Goal: Transaction & Acquisition: Subscribe to service/newsletter

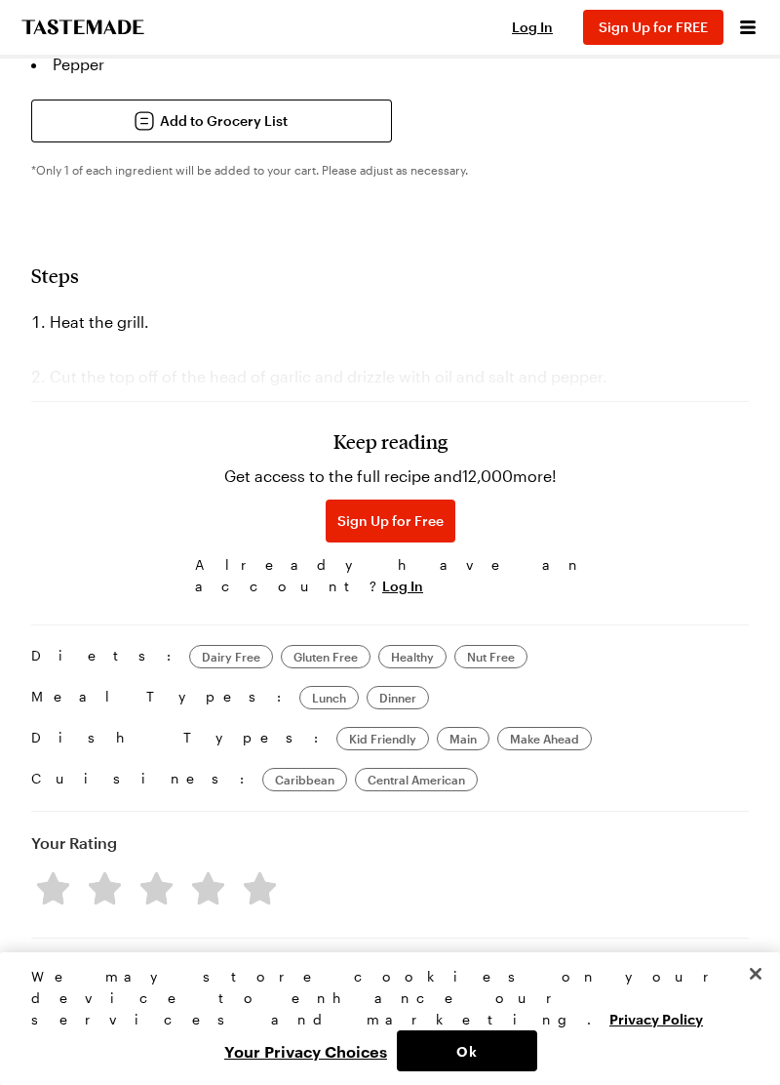
scroll to position [1311, 0]
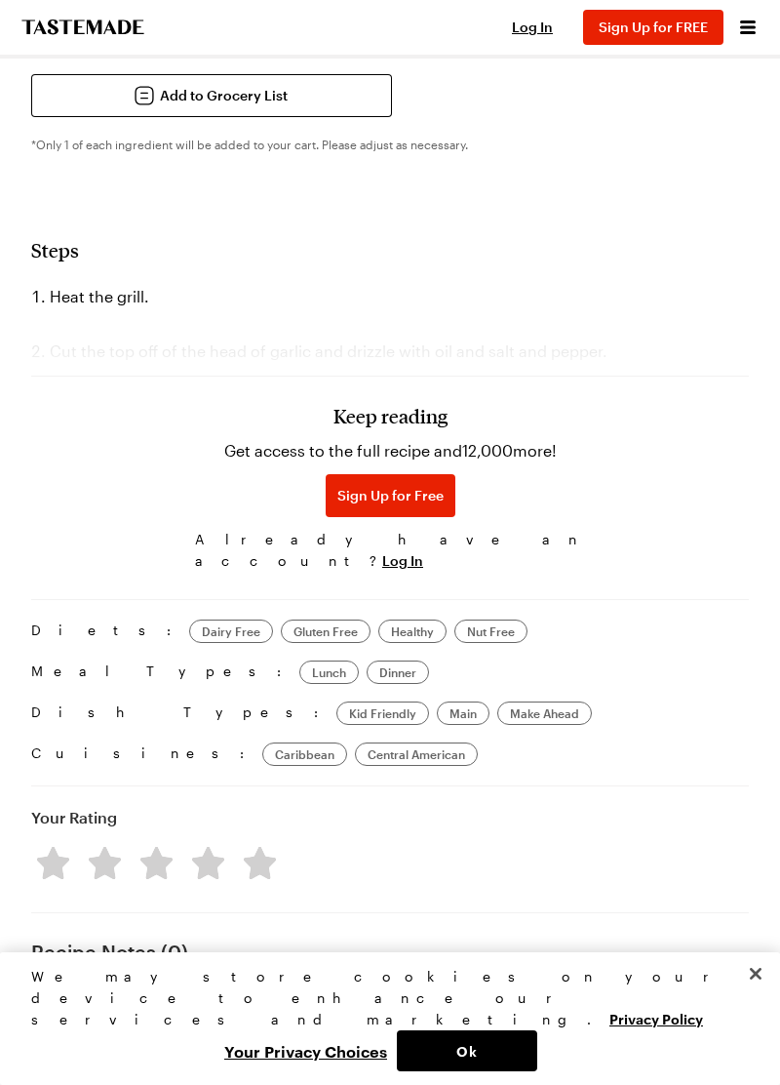
click at [437, 427] on h3 "Keep reading" at bounding box center [391, 415] width 114 height 23
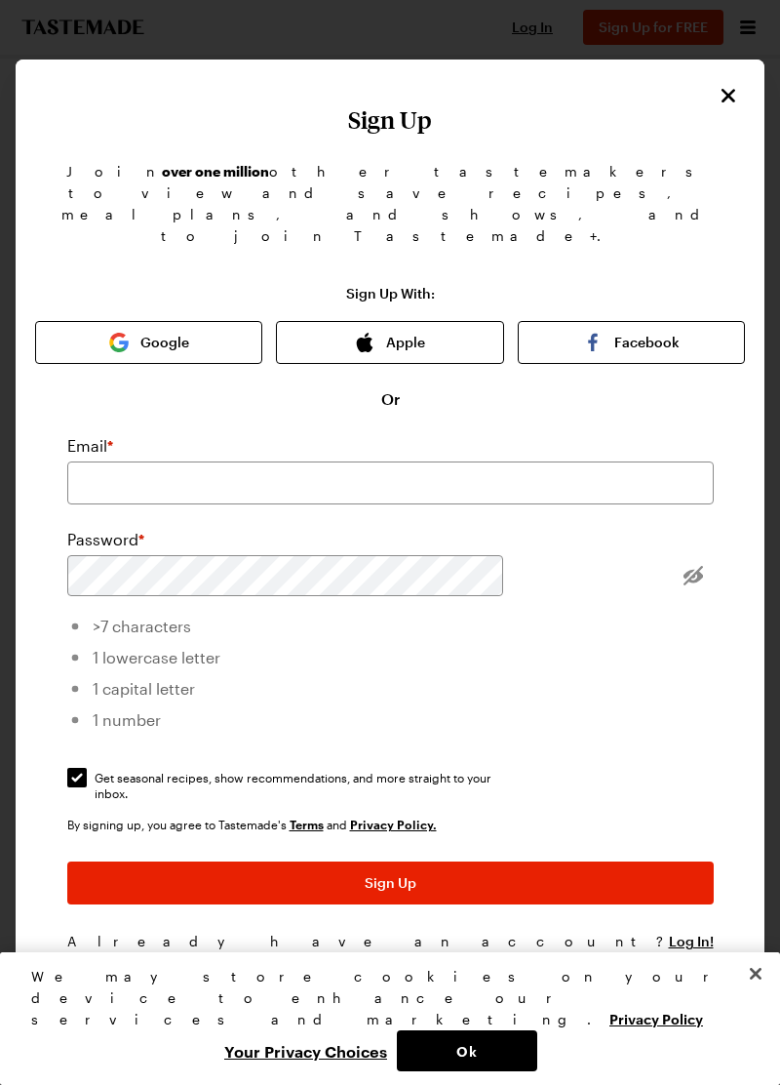
click at [691, 848] on div "Sign Up With: Google Apple Facebook Or Email * Password * >7 characters 1 lower…" at bounding box center [390, 638] width 710 height 704
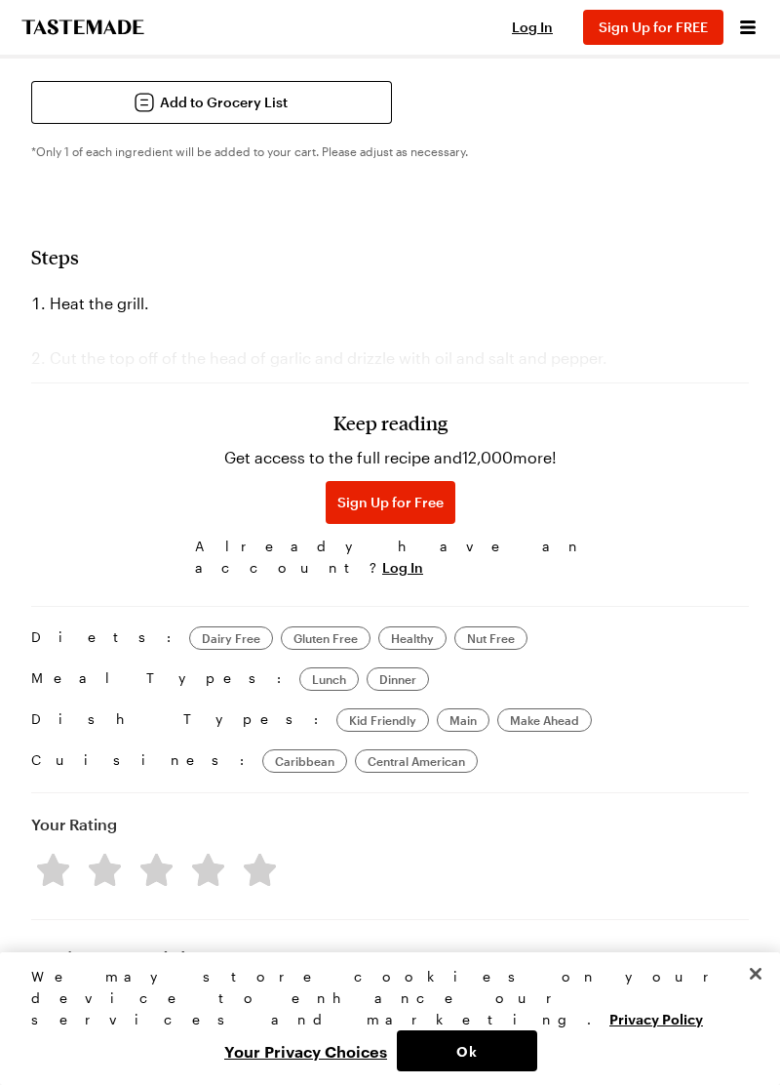
scroll to position [1296, 0]
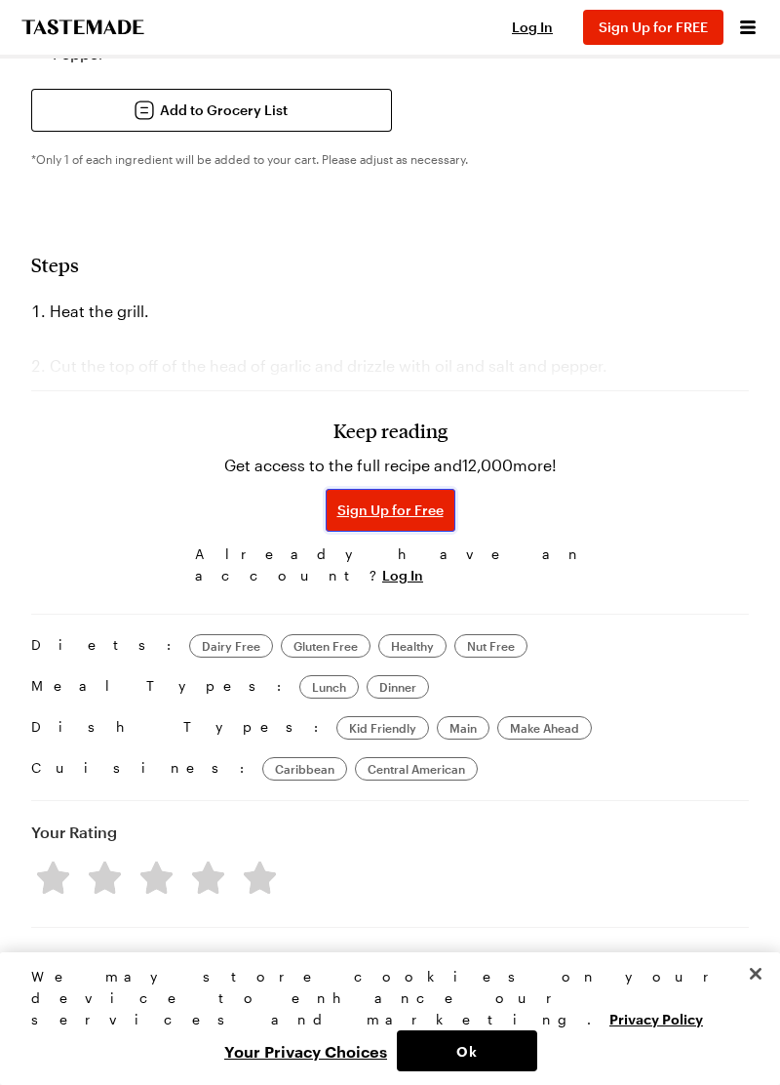
click at [390, 520] on span "Sign Up for Free" at bounding box center [391, 510] width 106 height 20
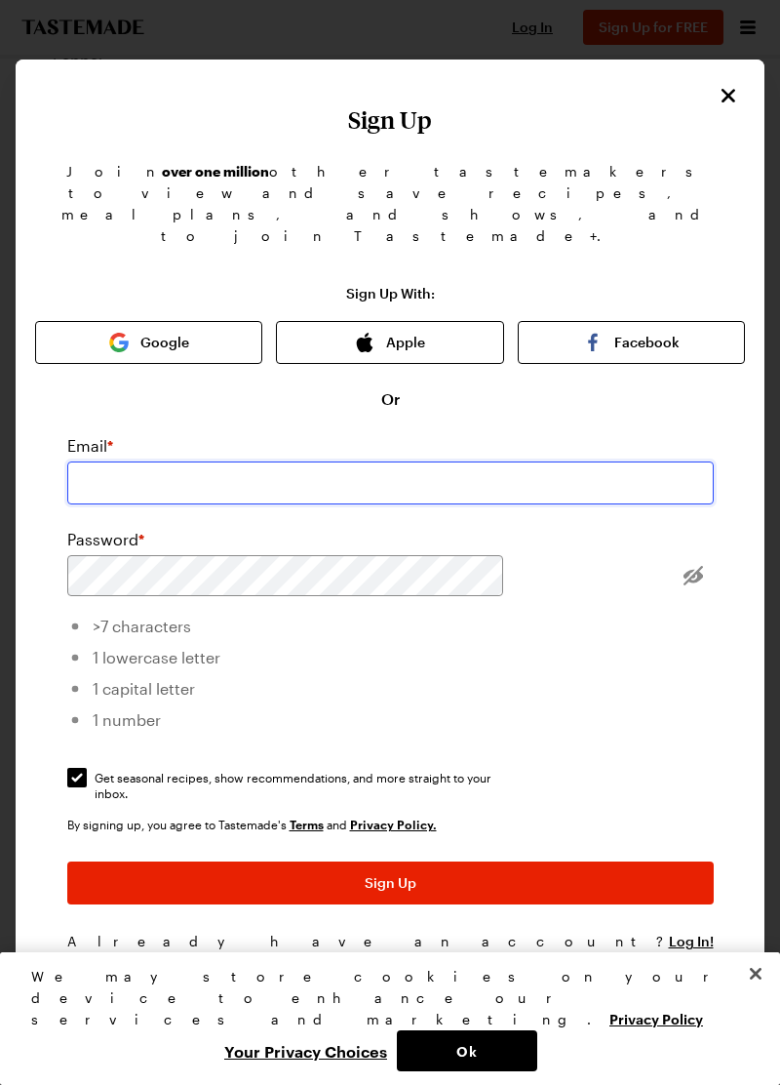
click at [339, 504] on input "email" at bounding box center [390, 482] width 647 height 43
type input "artcoed@yahoo.com"
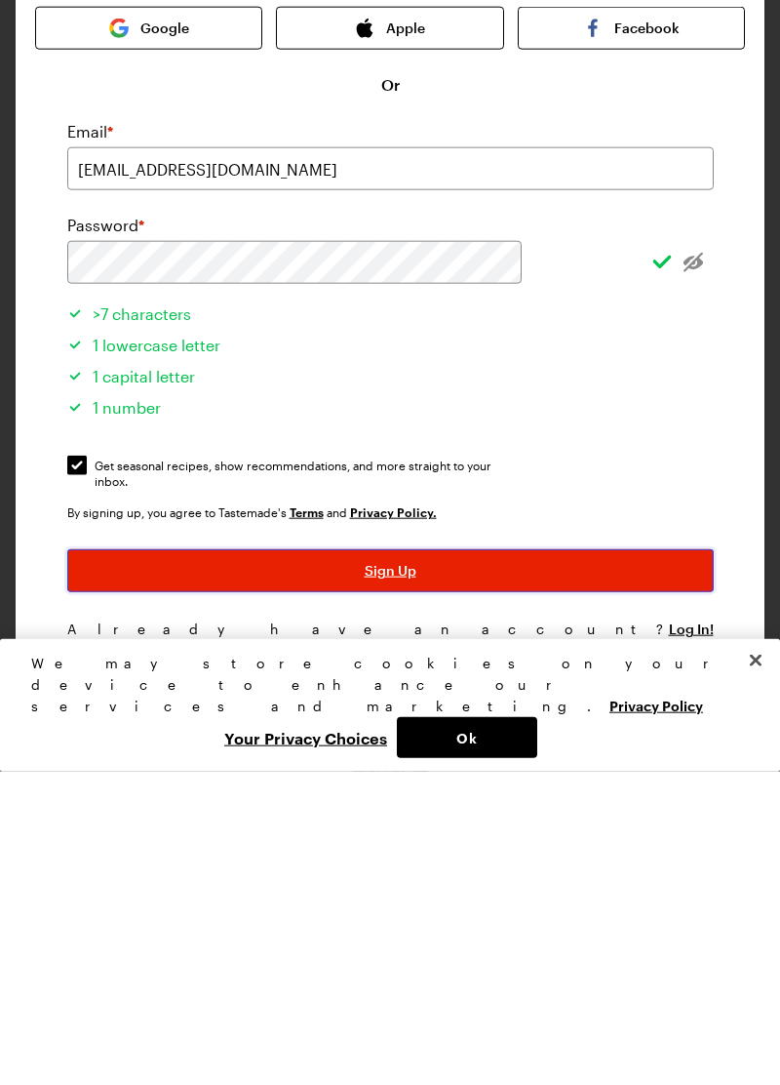
click at [485, 901] on button "Sign Up" at bounding box center [390, 883] width 647 height 43
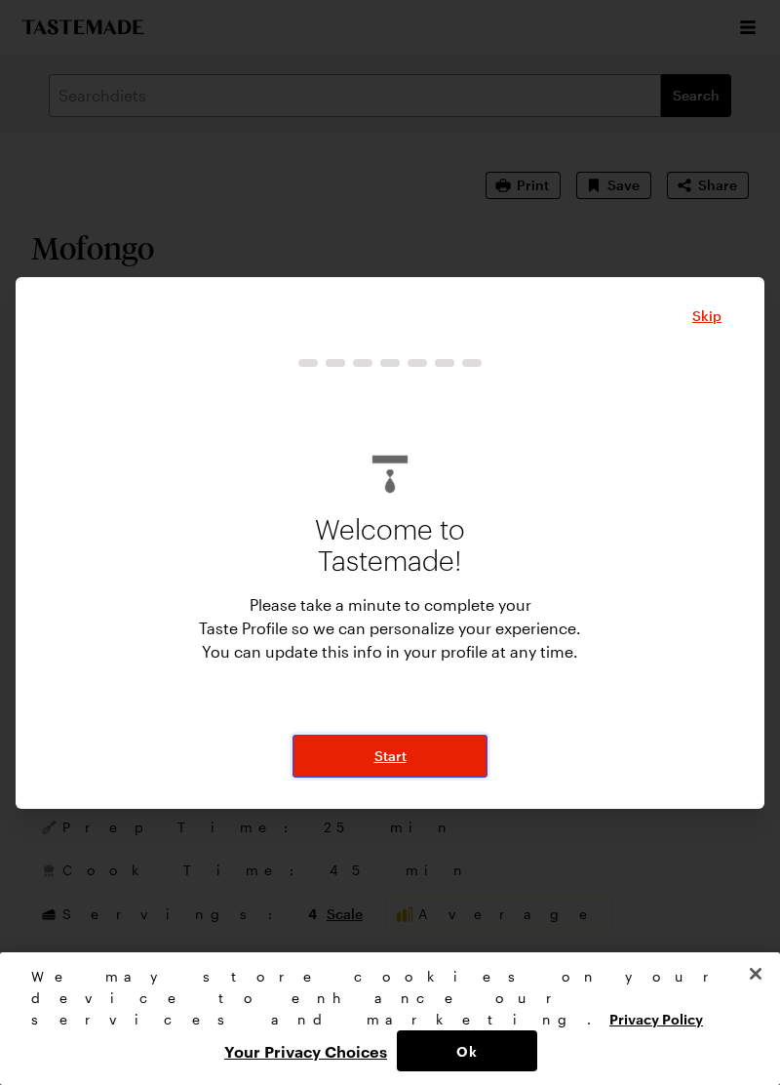
click at [429, 777] on button "Start" at bounding box center [390, 756] width 195 height 43
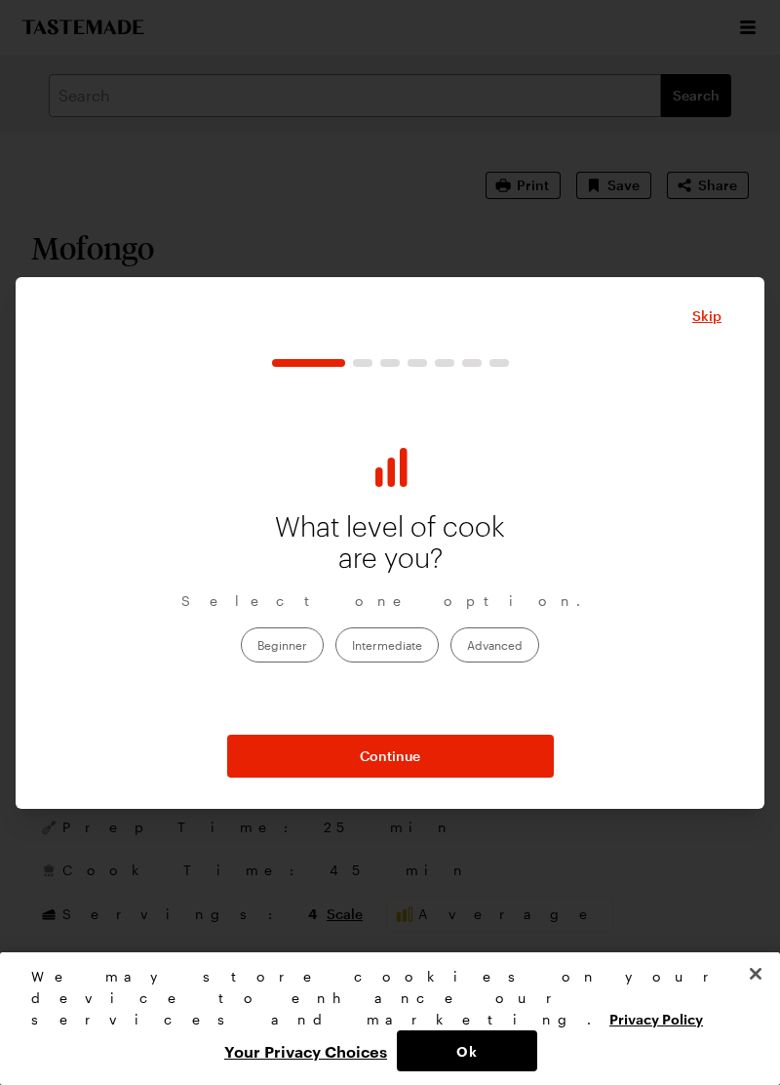
click at [382, 662] on label "Intermediate" at bounding box center [387, 644] width 103 height 35
click at [352, 647] on input "Intermediate" at bounding box center [352, 647] width 0 height 0
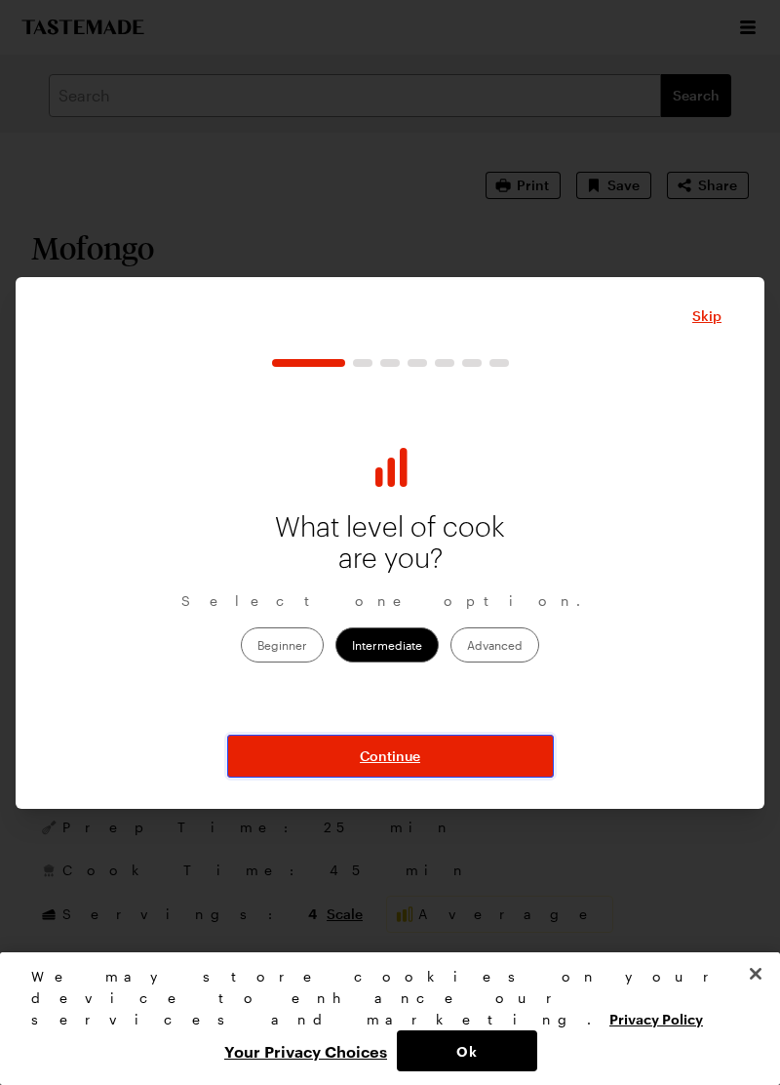
click at [445, 777] on button "Continue" at bounding box center [390, 756] width 327 height 43
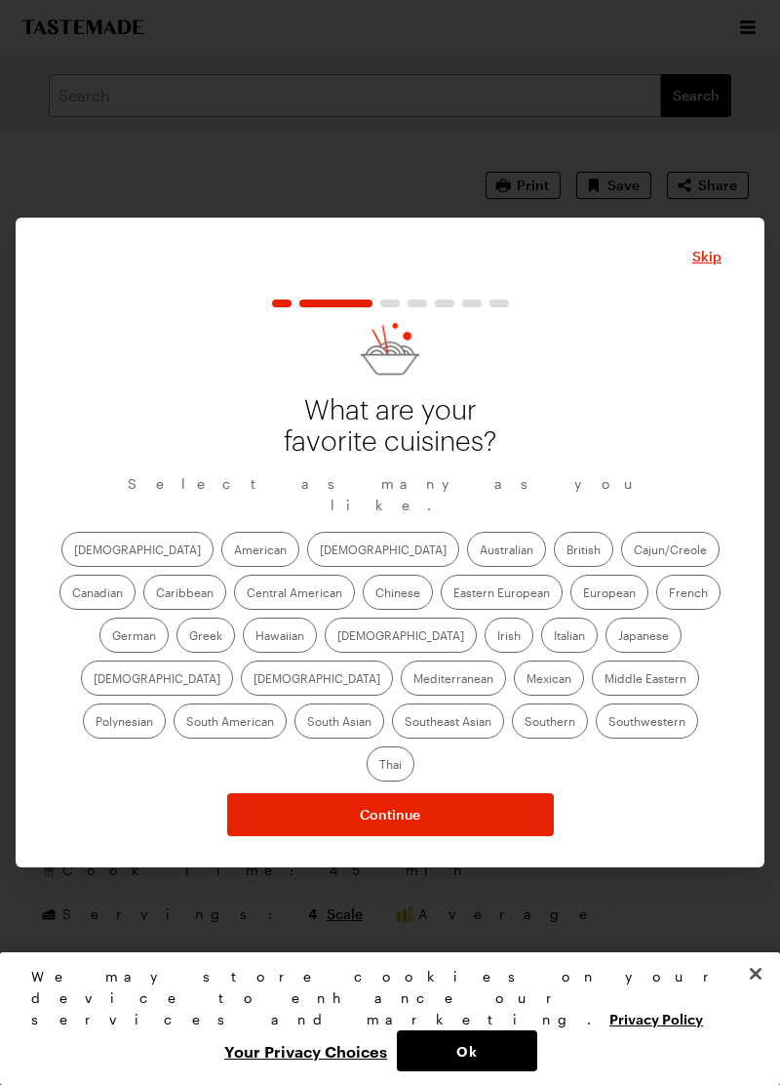
click at [94, 567] on label "African" at bounding box center [137, 549] width 152 height 35
click at [74, 551] on input "African" at bounding box center [74, 551] width 0 height 0
click at [221, 567] on label "American" at bounding box center [260, 549] width 78 height 35
click at [234, 551] on input "American" at bounding box center [234, 551] width 0 height 0
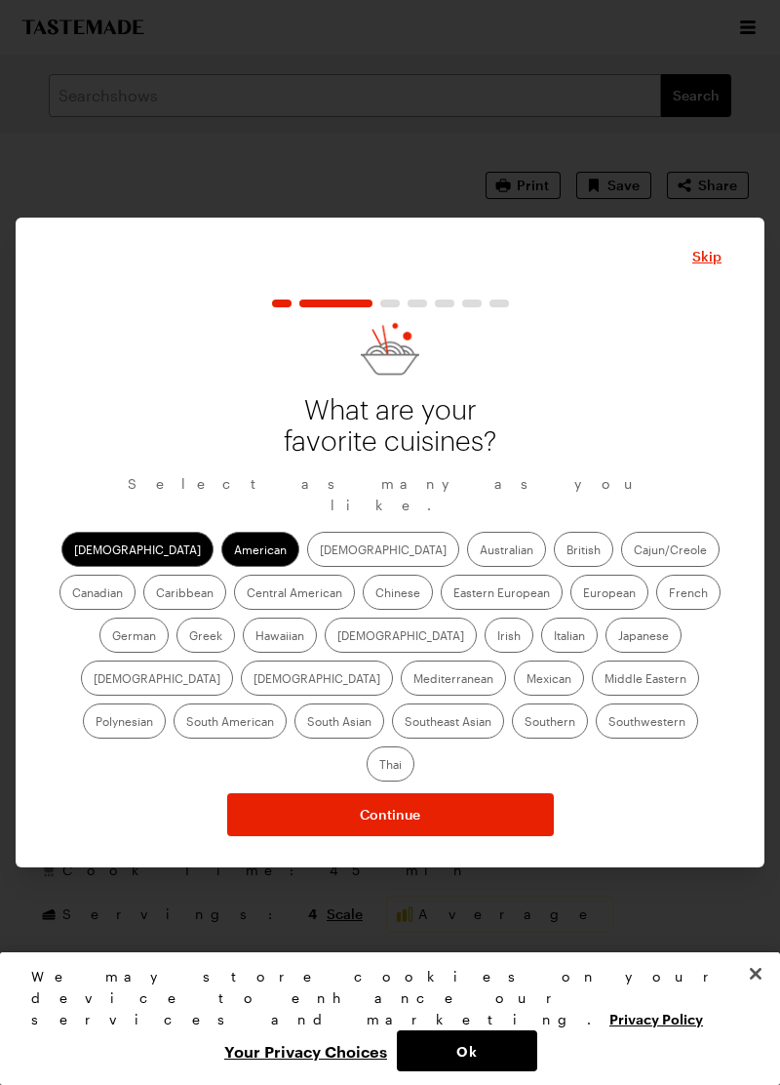
click at [307, 567] on label "Asian" at bounding box center [383, 549] width 152 height 35
click at [320, 551] on input "Asian" at bounding box center [320, 551] width 0 height 0
click at [467, 567] on label "Australian" at bounding box center [506, 549] width 79 height 35
click at [480, 551] on input "Australian" at bounding box center [480, 551] width 0 height 0
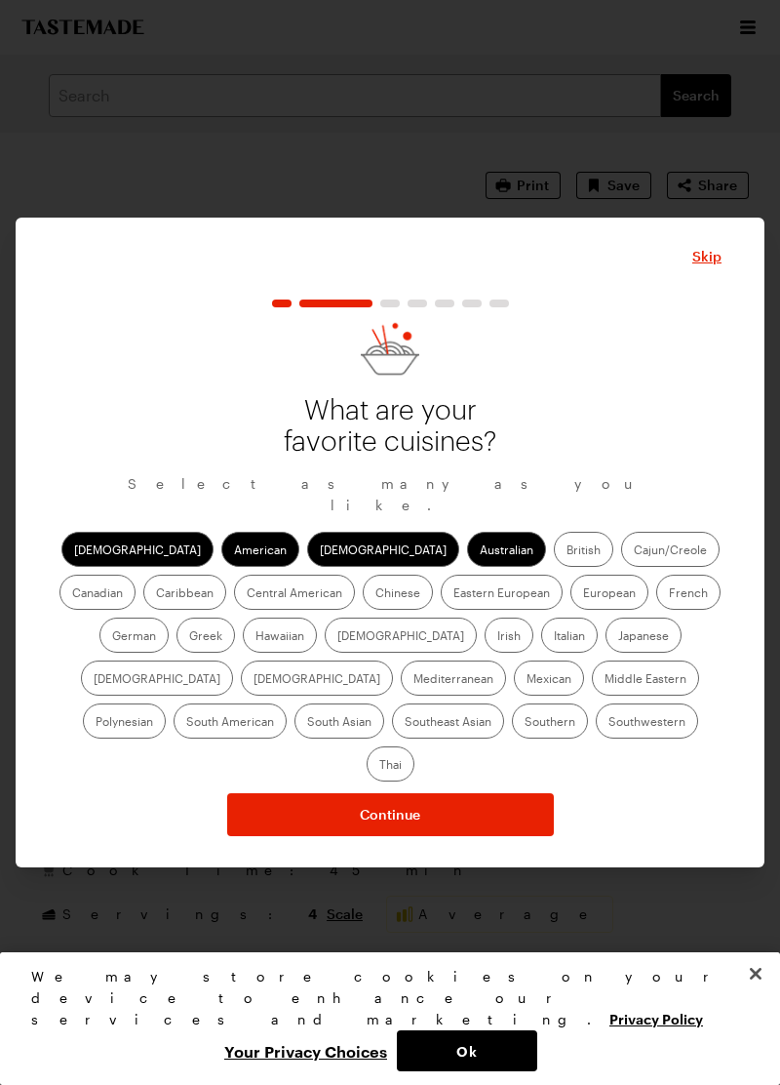
click at [621, 567] on label "Cajun/Creole" at bounding box center [670, 549] width 99 height 35
click at [634, 551] on input "Cajun/Creole" at bounding box center [634, 551] width 0 height 0
click at [226, 596] on label "Caribbean" at bounding box center [184, 592] width 83 height 35
click at [156, 594] on input "Caribbean" at bounding box center [156, 594] width 0 height 0
click at [363, 610] on label "Chinese" at bounding box center [398, 592] width 70 height 35
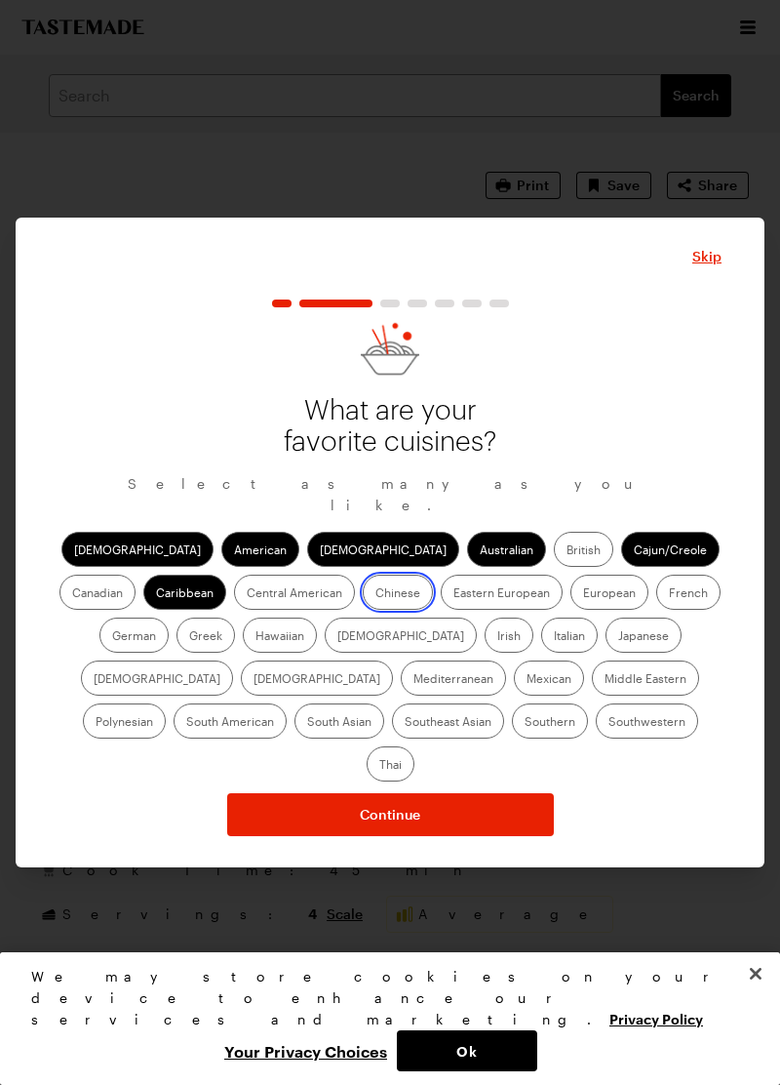
click at [376, 594] on input "Chinese" at bounding box center [376, 594] width 0 height 0
click at [571, 610] on label "European" at bounding box center [610, 592] width 78 height 35
click at [583, 594] on input "European" at bounding box center [583, 594] width 0 height 0
click at [243, 653] on label "Hawaiian" at bounding box center [280, 634] width 74 height 35
click at [256, 637] on input "Hawaiian" at bounding box center [256, 637] width 0 height 0
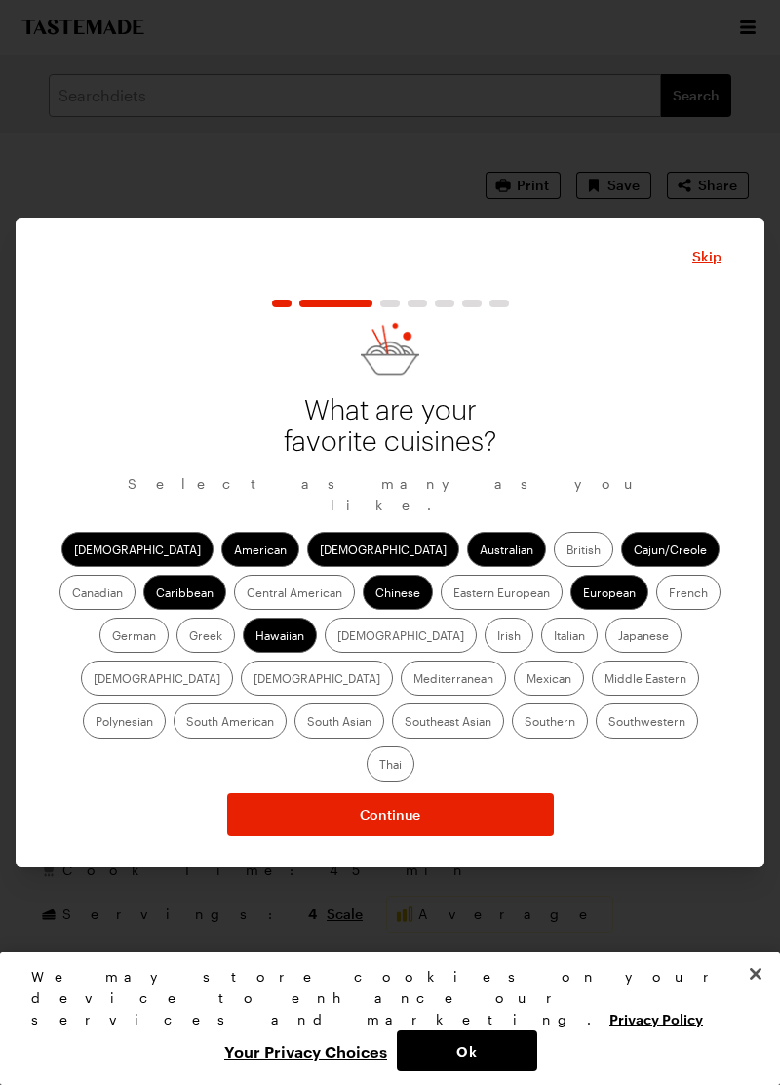
click at [485, 653] on label "Irish" at bounding box center [509, 634] width 49 height 35
click at [497, 637] on input "Irish" at bounding box center [497, 637] width 0 height 0
click at [541, 653] on label "Italian" at bounding box center [569, 634] width 57 height 35
click at [554, 637] on input "Italian" at bounding box center [554, 637] width 0 height 0
click at [606, 653] on label "Japanese" at bounding box center [644, 634] width 76 height 35
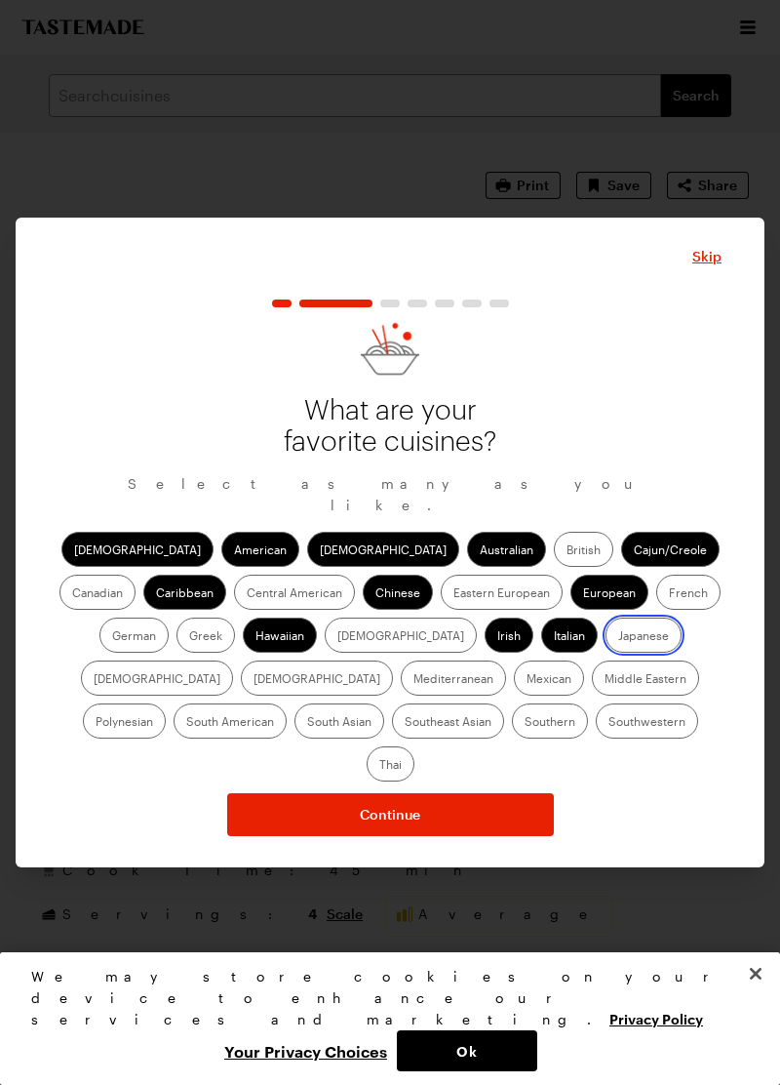
click at [618, 637] on input "Japanese" at bounding box center [618, 637] width 0 height 0
click at [514, 695] on label "Mexican" at bounding box center [549, 677] width 70 height 35
click at [527, 680] on input "Mexican" at bounding box center [527, 680] width 0 height 0
click at [384, 738] on label "South Asian" at bounding box center [340, 720] width 90 height 35
click at [307, 723] on Asian "South Asian" at bounding box center [307, 723] width 0 height 0
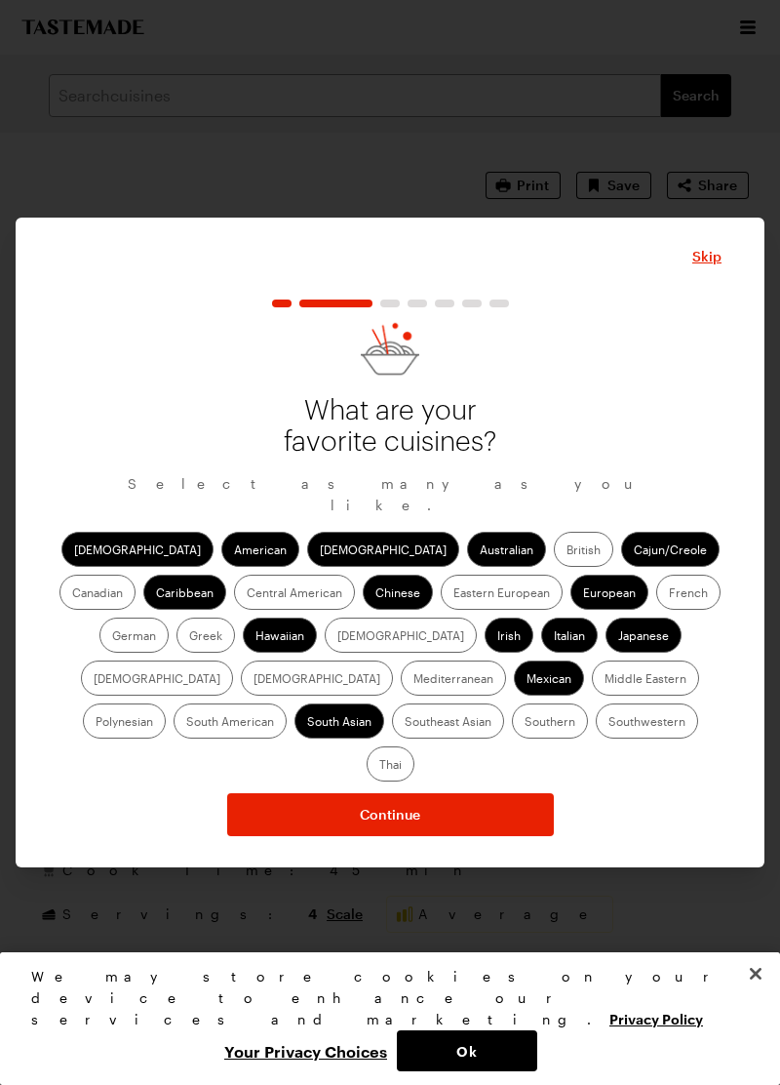
click at [504, 738] on label "Southeast Asian" at bounding box center [448, 720] width 112 height 35
click at [405, 723] on Asian "Southeast Asian" at bounding box center [405, 723] width 0 height 0
click at [512, 738] on label "Southern" at bounding box center [550, 720] width 76 height 35
click at [525, 723] on input "Southern" at bounding box center [525, 723] width 0 height 0
click at [596, 738] on label "Southwestern" at bounding box center [647, 720] width 102 height 35
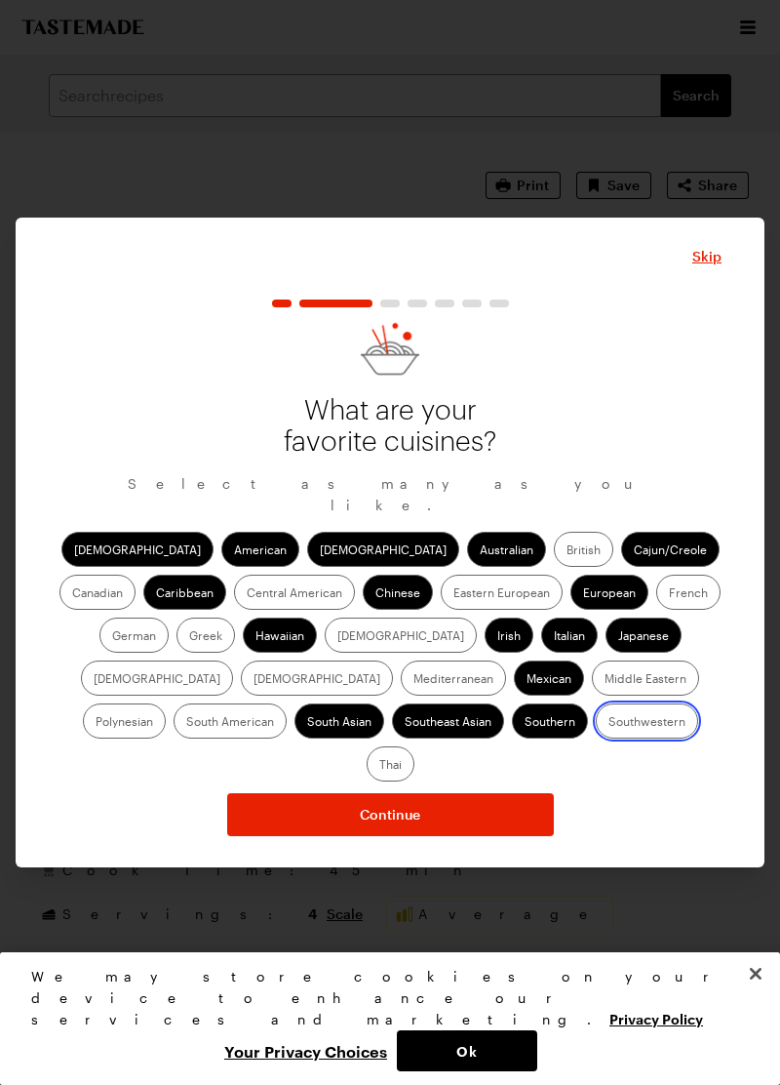
click at [609, 723] on input "Southwestern" at bounding box center [609, 723] width 0 height 0
click at [415, 774] on label "Thai" at bounding box center [391, 763] width 48 height 35
click at [379, 766] on input "Thai" at bounding box center [379, 766] width 0 height 0
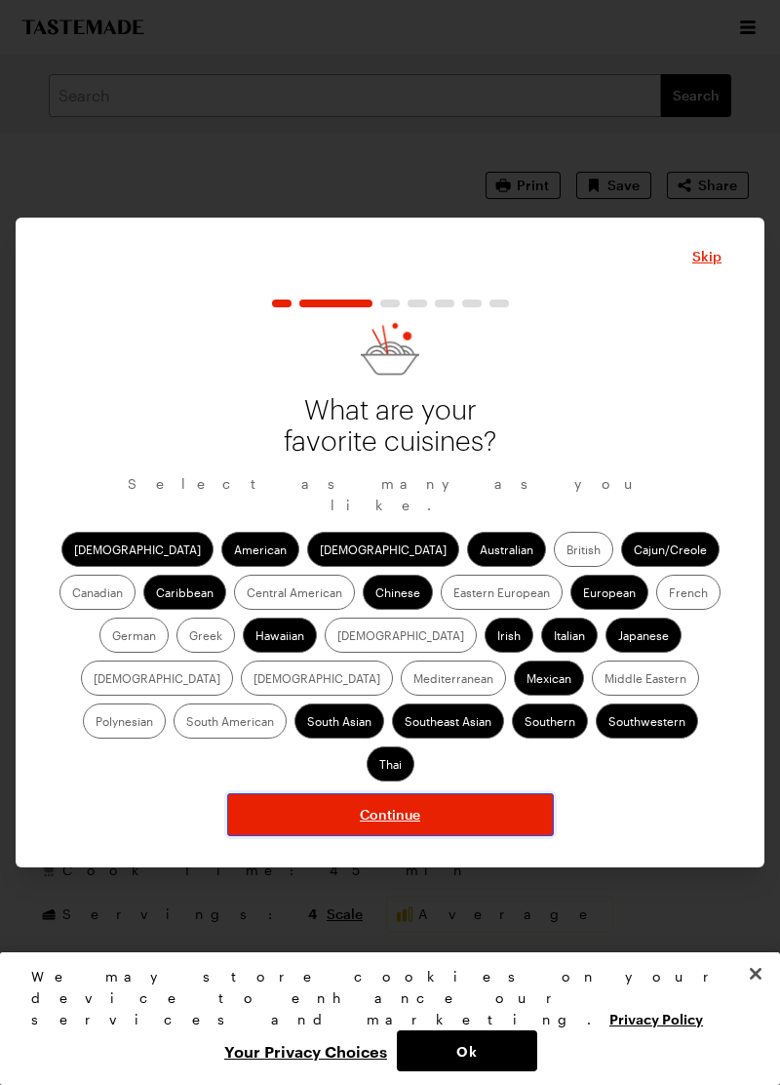
click at [439, 831] on button "Continue" at bounding box center [390, 814] width 327 height 43
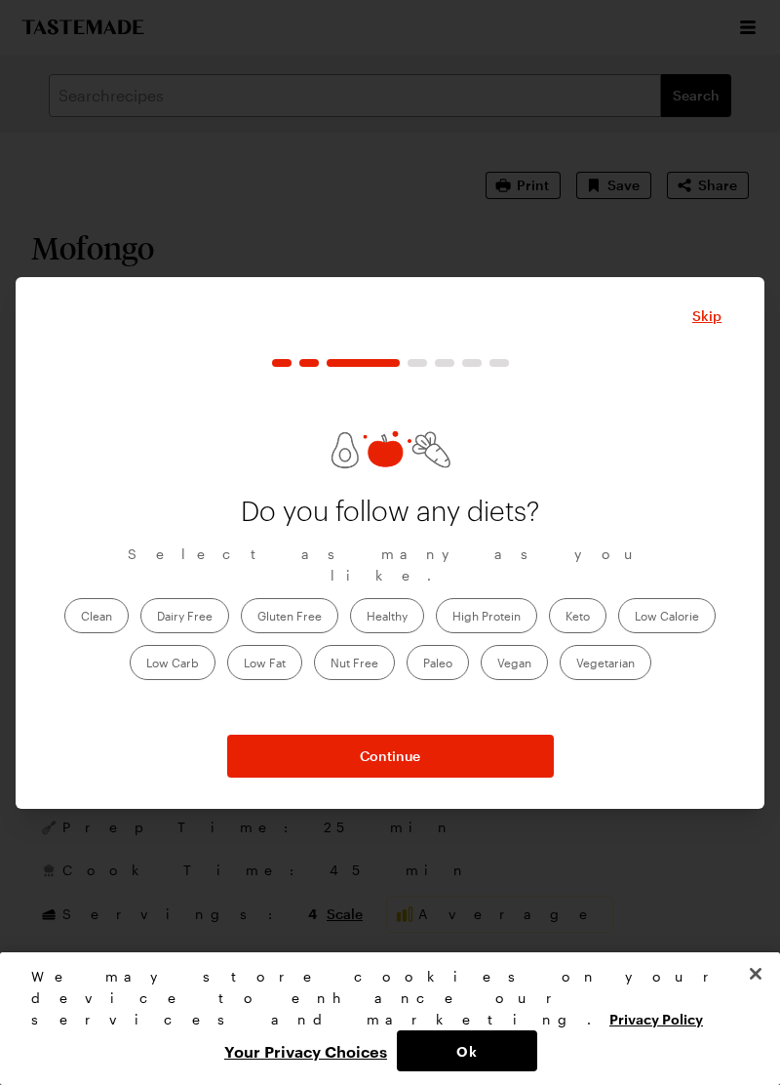
click at [386, 633] on label "Healthy" at bounding box center [387, 615] width 74 height 35
click at [367, 617] on input "Healthy" at bounding box center [367, 617] width 0 height 0
click at [673, 633] on label "Low Calorie" at bounding box center [667, 615] width 98 height 35
click at [635, 617] on Calorie "Low Calorie" at bounding box center [635, 617] width 0 height 0
click at [174, 680] on label "Low Carb" at bounding box center [173, 662] width 86 height 35
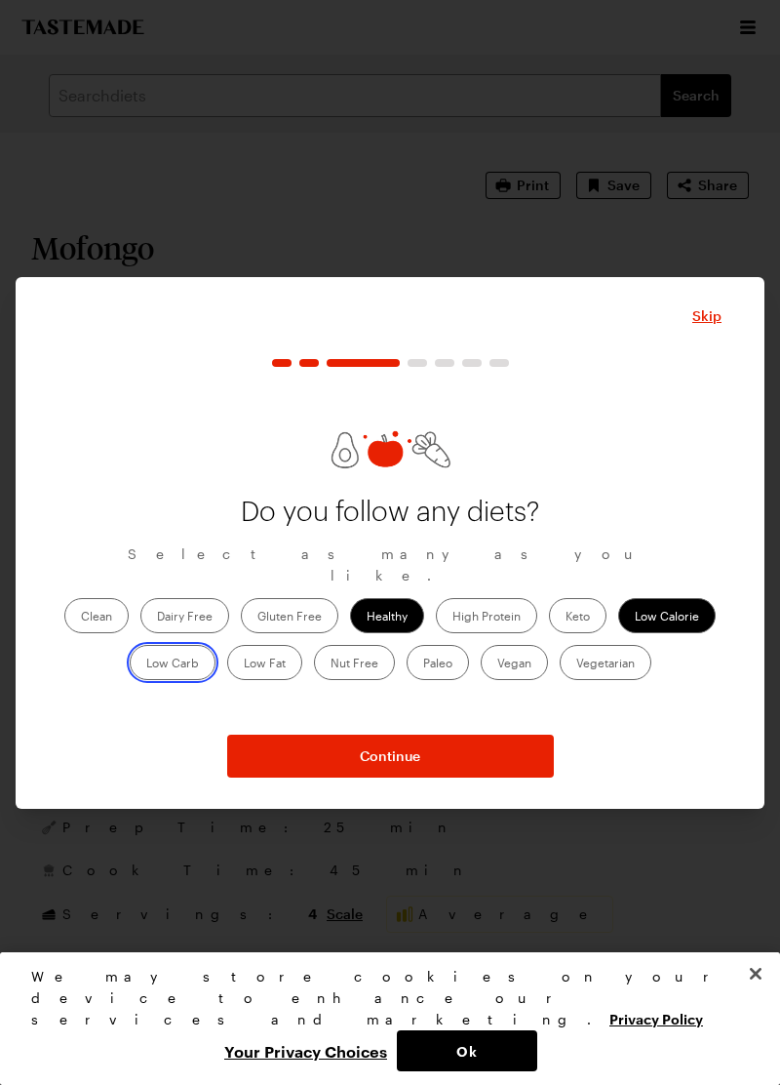
click at [146, 664] on Carb "Low Carb" at bounding box center [146, 664] width 0 height 0
click at [275, 680] on label "Low Fat" at bounding box center [264, 662] width 75 height 35
click at [244, 664] on Fat "Low Fat" at bounding box center [244, 664] width 0 height 0
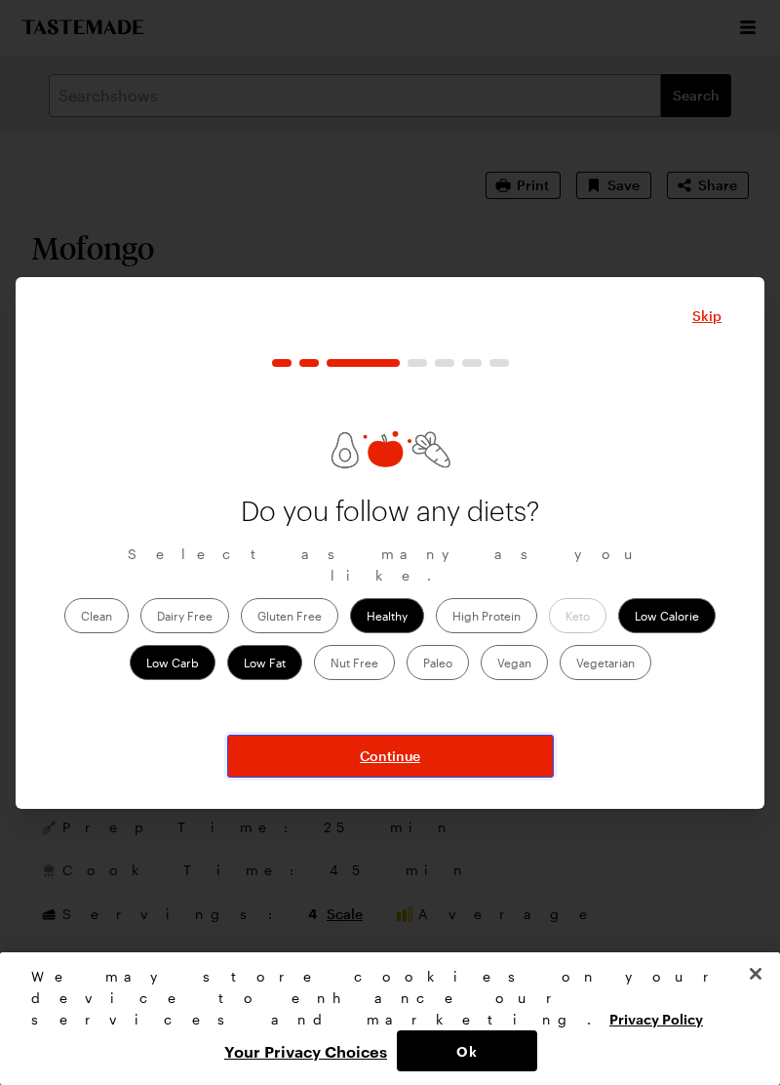
click at [488, 777] on button "Continue" at bounding box center [390, 756] width 327 height 43
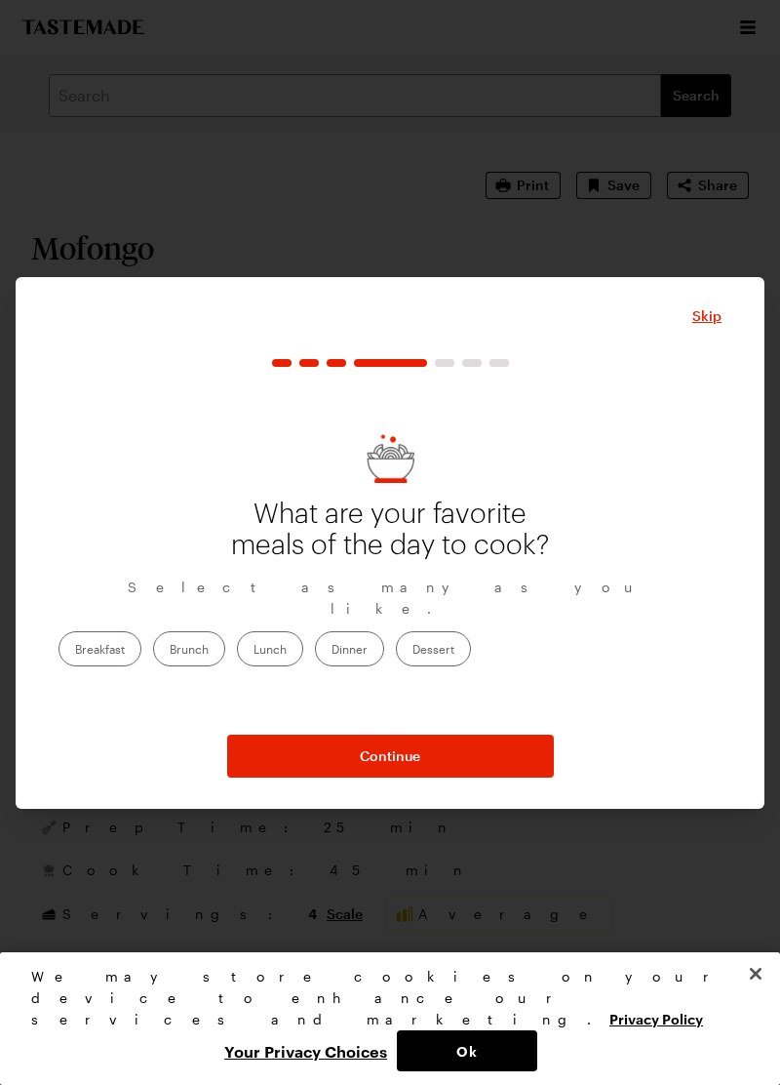
click at [303, 666] on label "Lunch" at bounding box center [270, 648] width 66 height 35
click at [254, 651] on input "Lunch" at bounding box center [254, 651] width 0 height 0
click at [384, 666] on label "Dinner" at bounding box center [349, 648] width 69 height 35
click at [332, 651] on input "Dinner" at bounding box center [332, 651] width 0 height 0
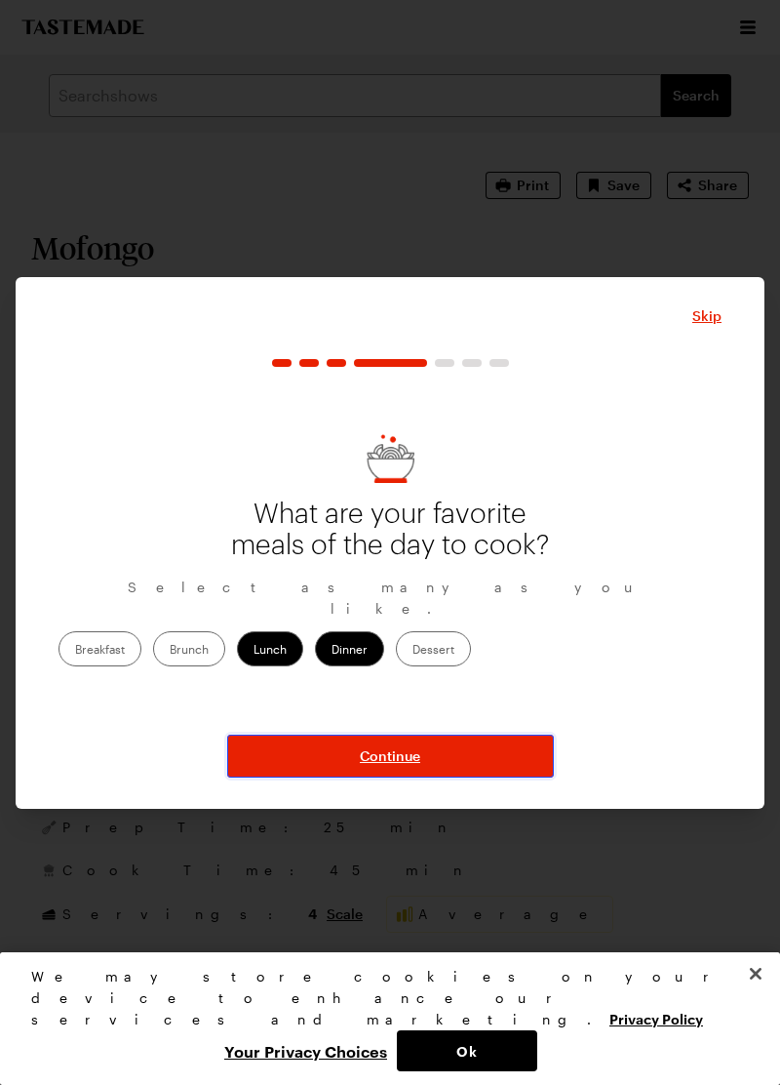
click at [431, 777] on button "Continue" at bounding box center [390, 756] width 327 height 43
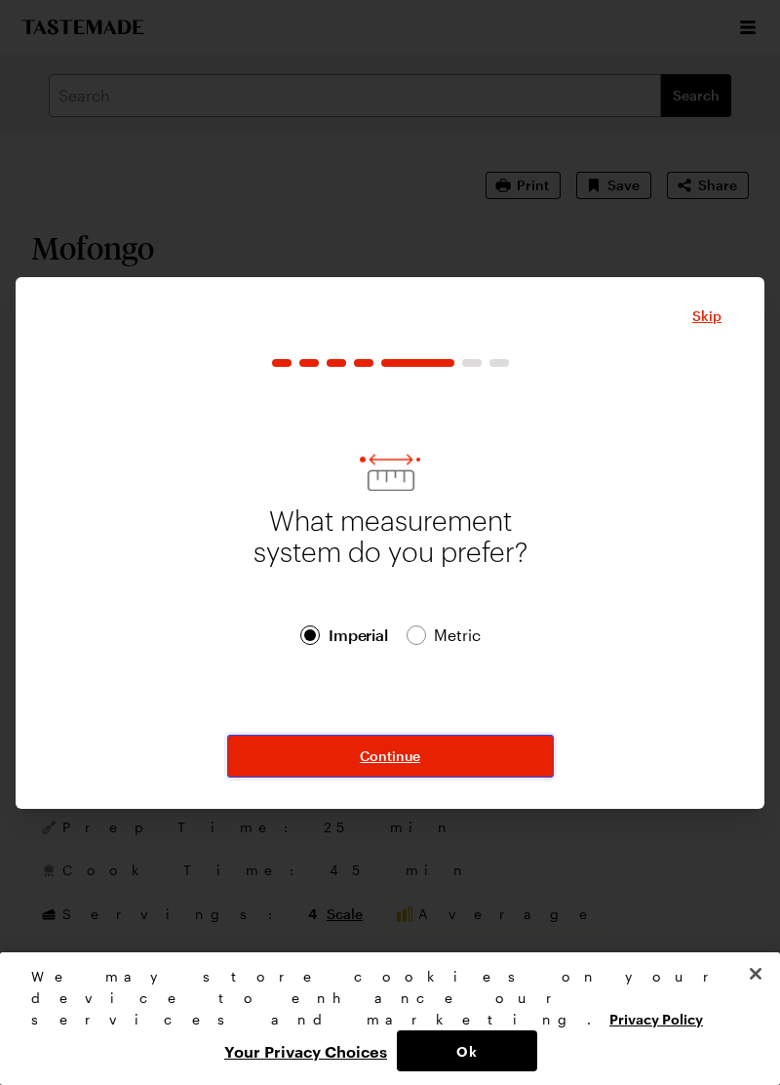
click at [416, 766] on span "Continue" at bounding box center [390, 756] width 60 height 20
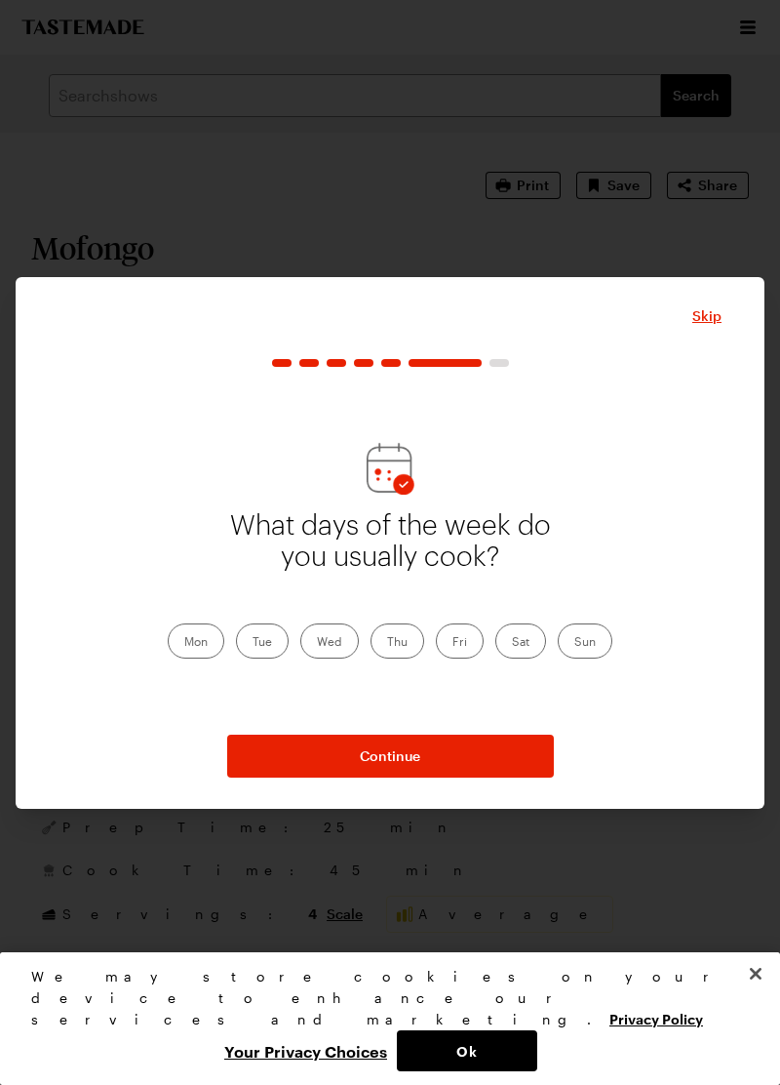
click at [338, 658] on label "Wed" at bounding box center [329, 640] width 59 height 35
click at [317, 643] on input "Wed" at bounding box center [317, 643] width 0 height 0
click at [464, 658] on label "Fri" at bounding box center [460, 640] width 48 height 35
click at [453, 643] on input "Fri" at bounding box center [453, 643] width 0 height 0
click at [522, 658] on label "Sat" at bounding box center [521, 640] width 51 height 35
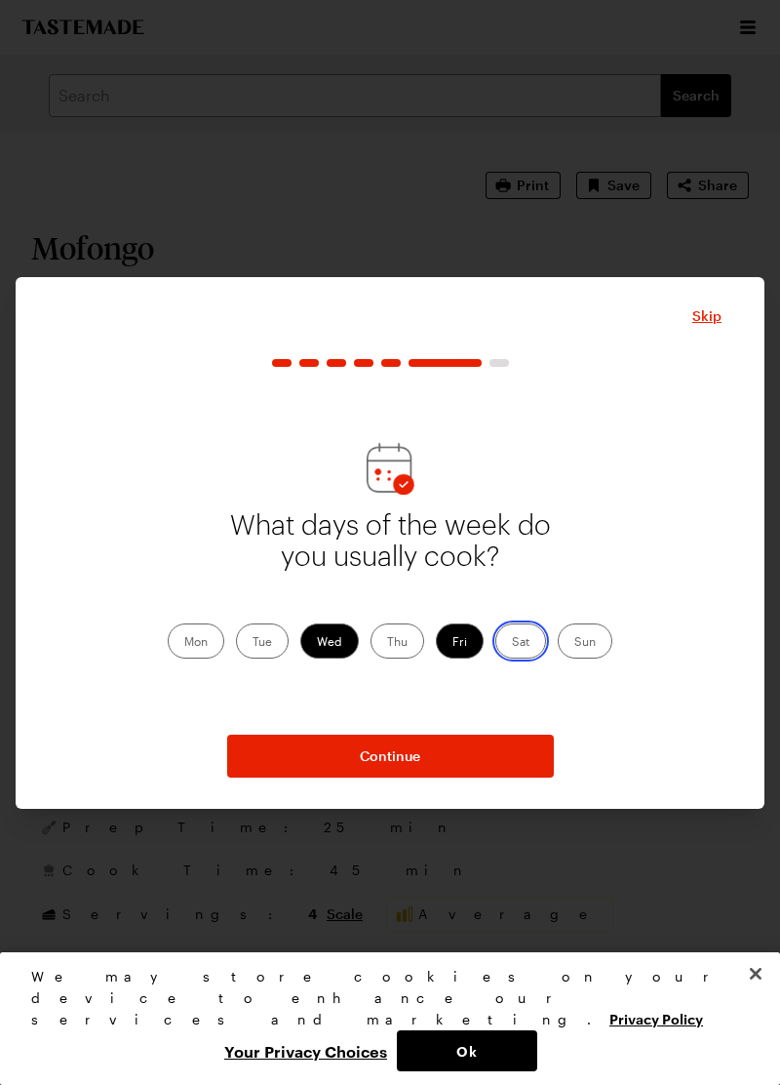
click at [512, 643] on input "Sat" at bounding box center [512, 643] width 0 height 0
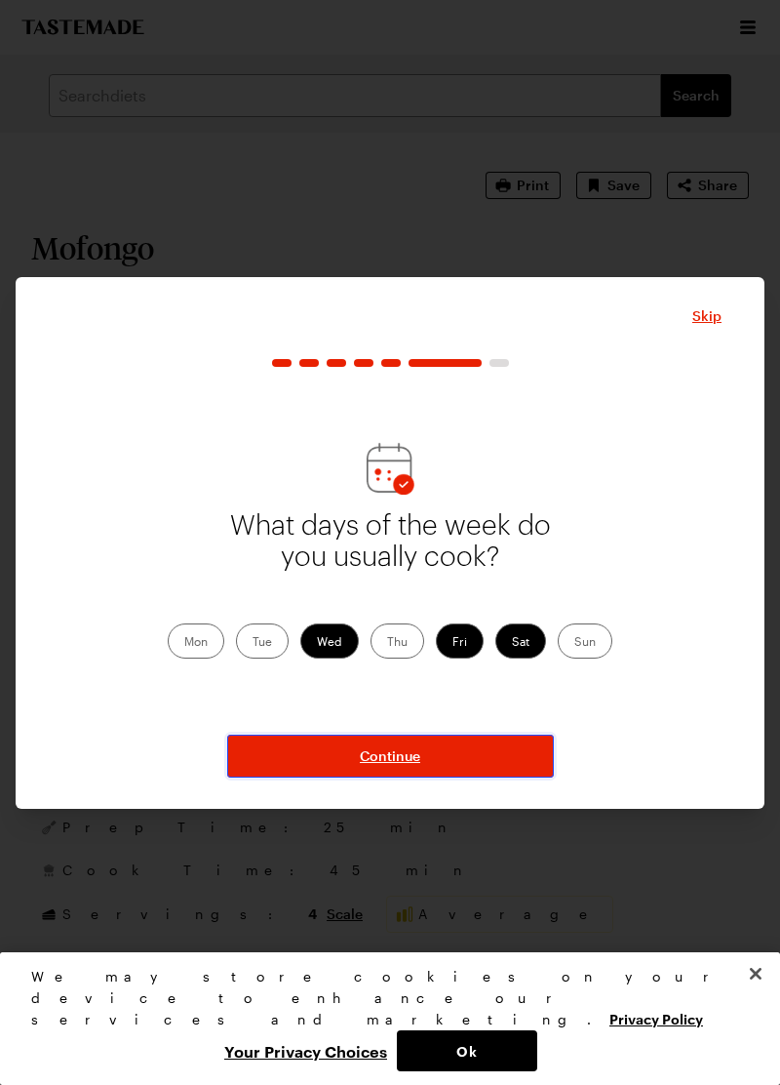
click at [455, 777] on button "Continue" at bounding box center [390, 756] width 327 height 43
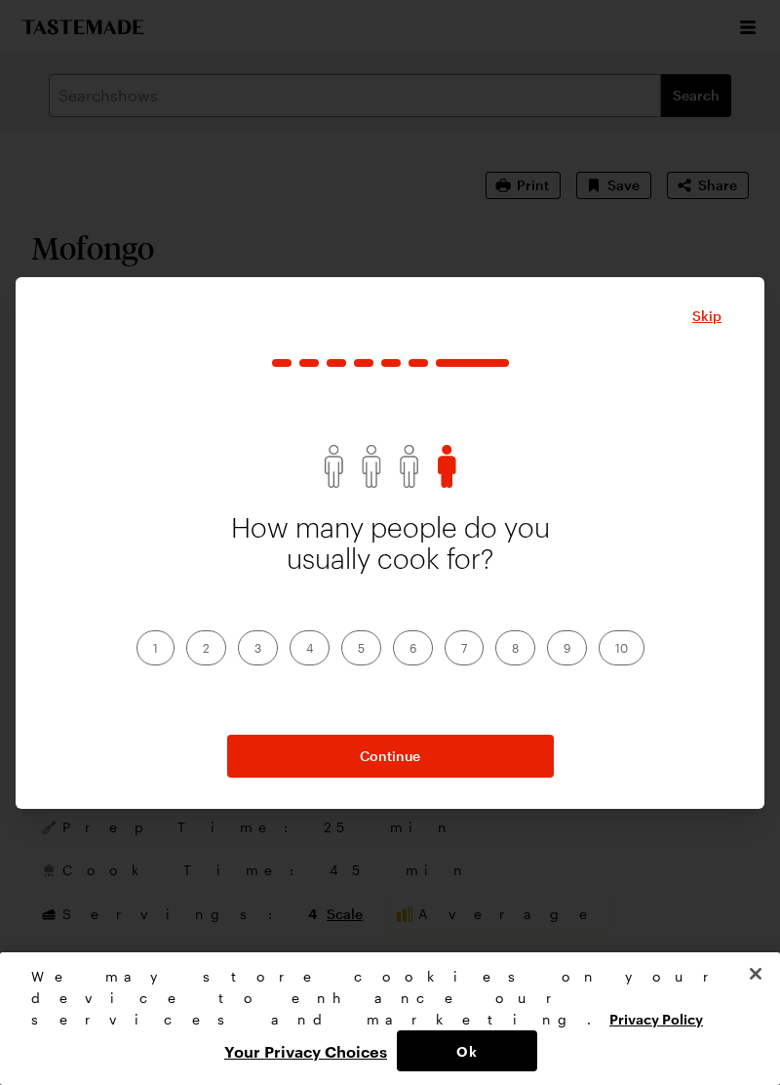
click at [216, 665] on label "2" at bounding box center [206, 647] width 40 height 35
click at [203, 650] on input "2" at bounding box center [203, 650] width 0 height 0
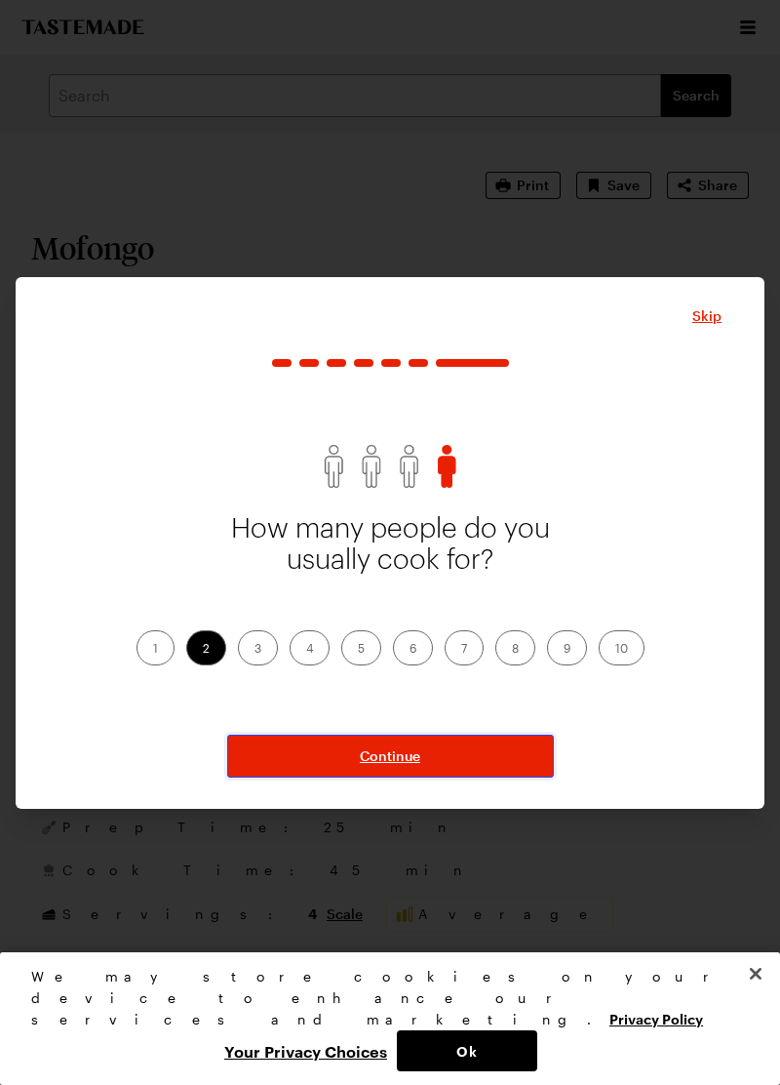
click at [415, 777] on button "Continue" at bounding box center [390, 756] width 327 height 43
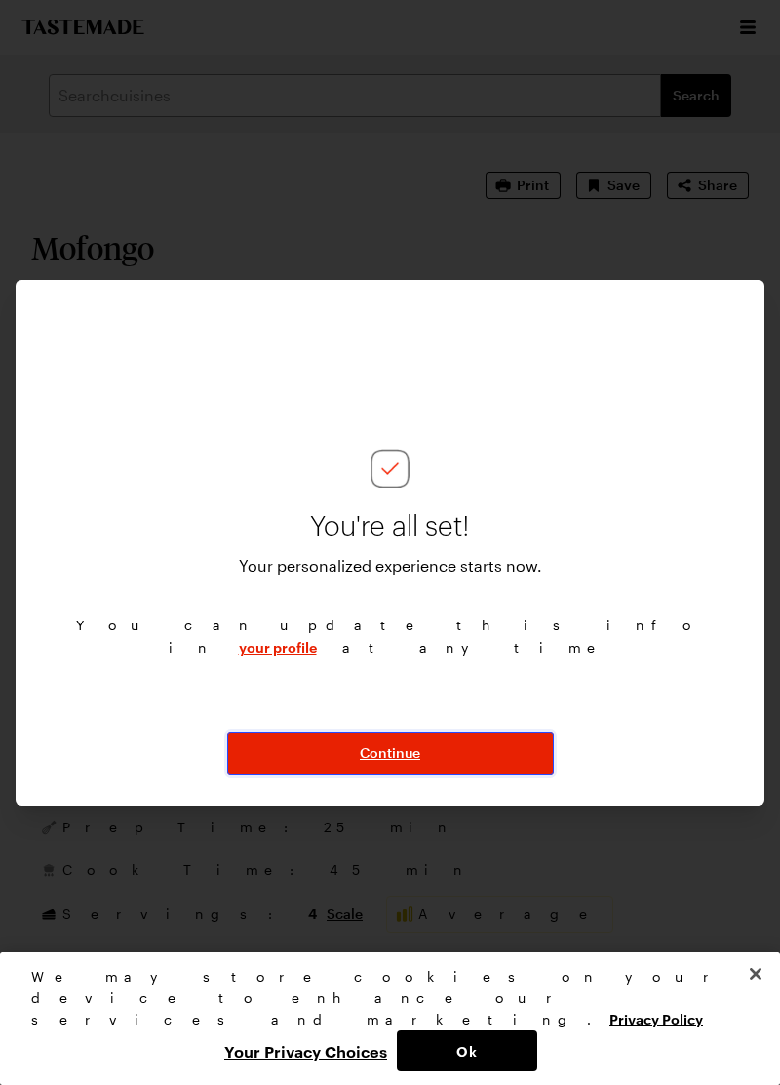
click at [450, 775] on button "Continue" at bounding box center [390, 753] width 327 height 43
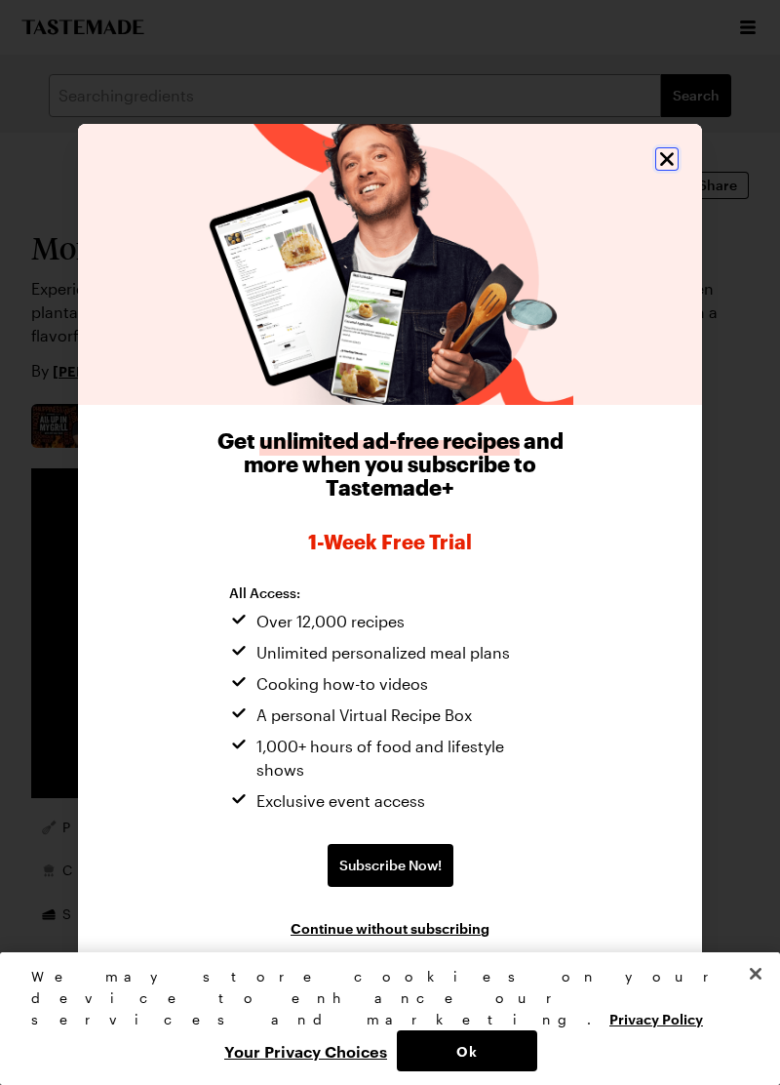
click at [675, 171] on icon "Close" at bounding box center [667, 158] width 23 height 23
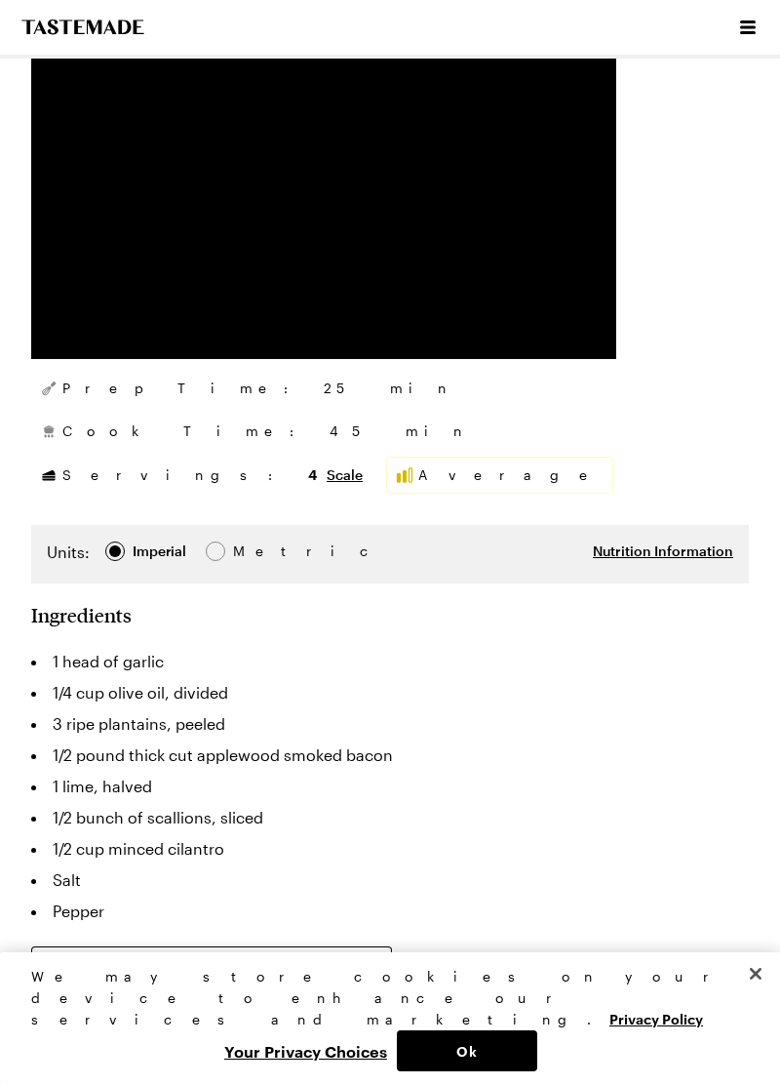
scroll to position [441, 0]
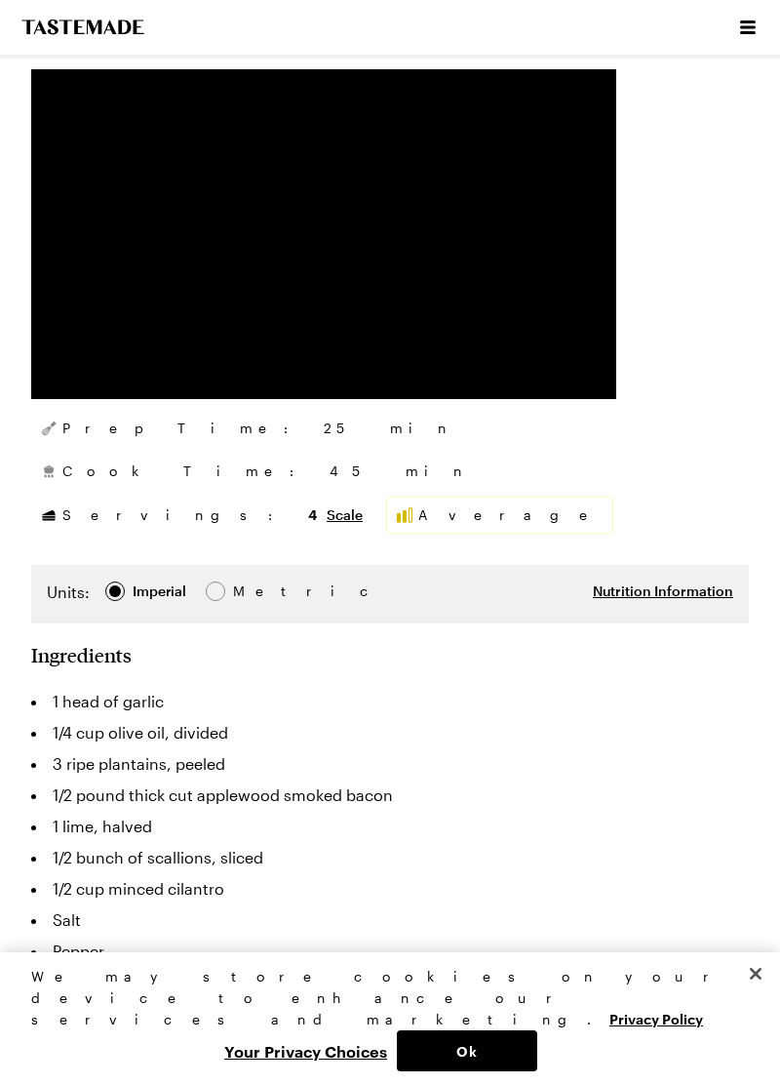
type textarea "x"
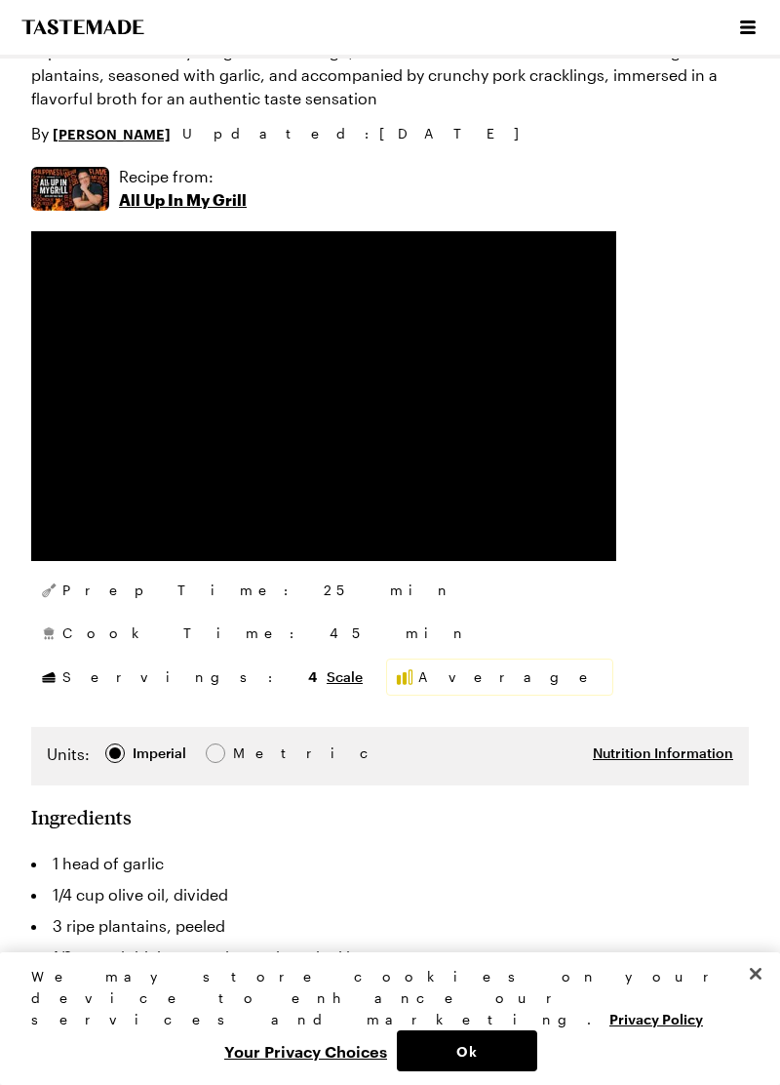
scroll to position [232, 0]
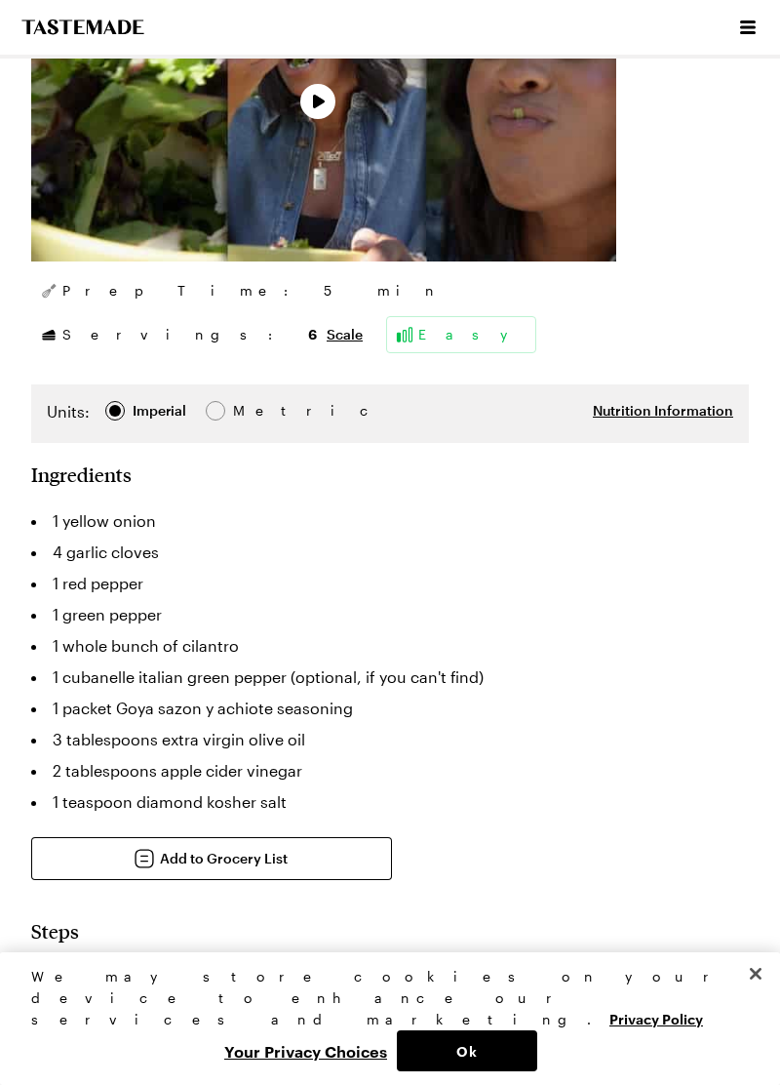
scroll to position [538, 0]
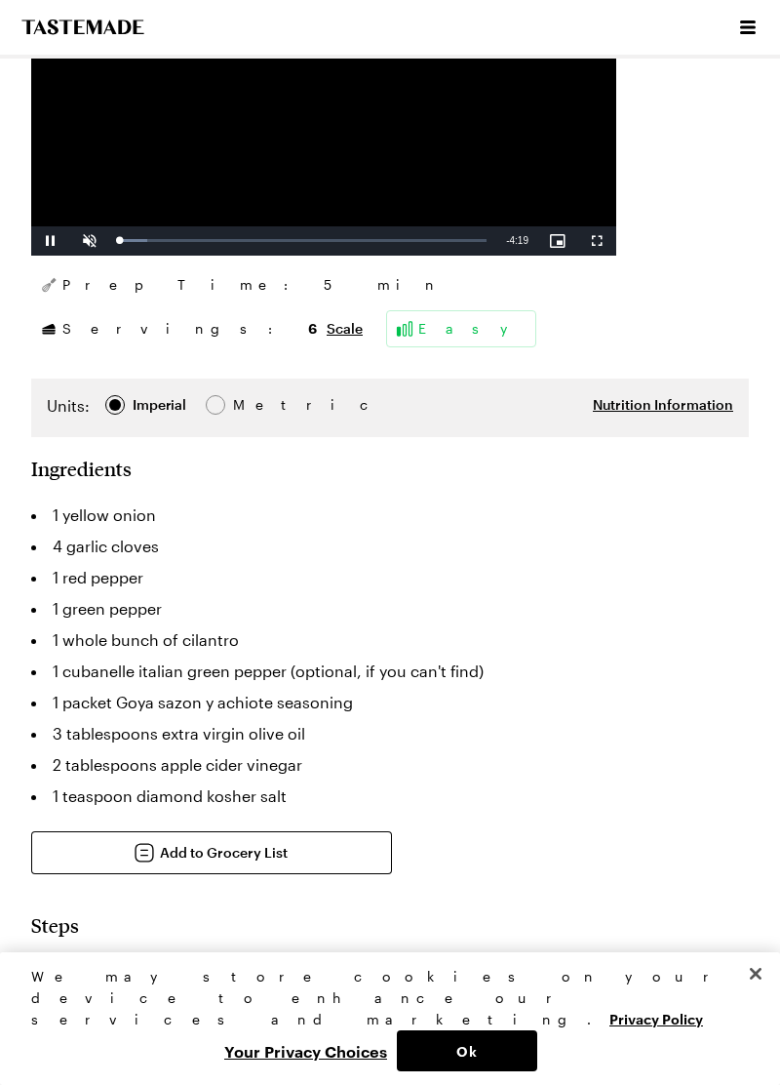
type textarea "x"
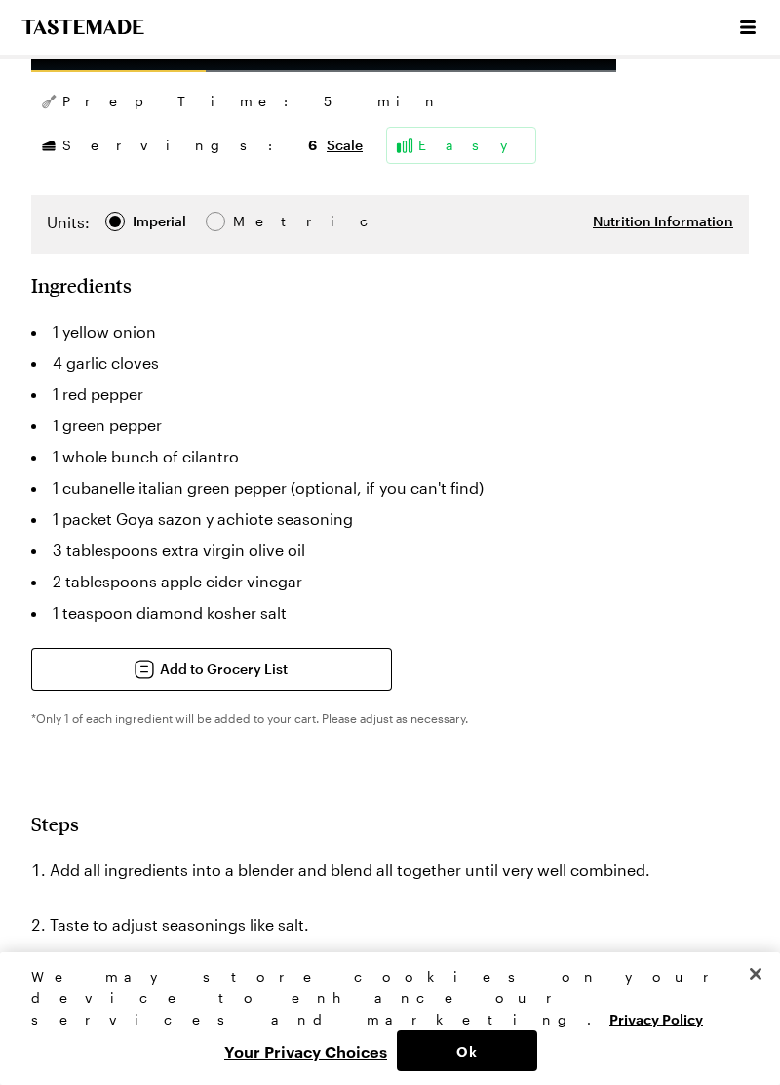
scroll to position [724, 0]
